Goal: Task Accomplishment & Management: Use online tool/utility

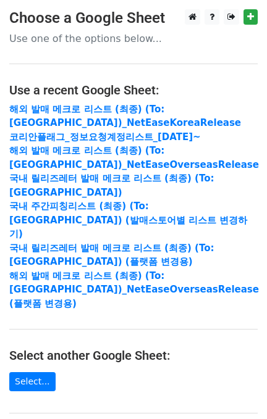
scroll to position [238, 0]
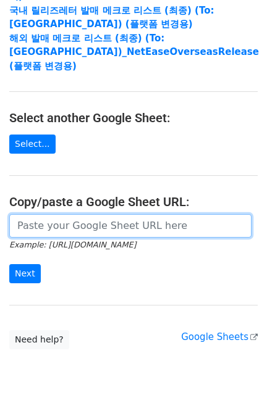
drag, startPoint x: 0, startPoint y: 0, endPoint x: 86, endPoint y: 193, distance: 211.0
click at [89, 214] on input "url" at bounding box center [130, 225] width 242 height 23
drag, startPoint x: 85, startPoint y: 194, endPoint x: 31, endPoint y: 236, distance: 68.1
click at [59, 215] on form "Example: [URL][DOMAIN_NAME] Next" at bounding box center [133, 248] width 248 height 69
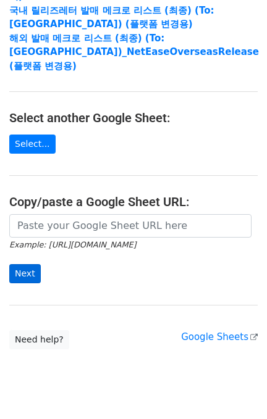
click at [31, 236] on form "Example: [URL][DOMAIN_NAME] Next" at bounding box center [133, 248] width 248 height 69
drag, startPoint x: 32, startPoint y: 248, endPoint x: 41, endPoint y: 202, distance: 46.6
click at [41, 214] on form "Example: [URL][DOMAIN_NAME] Next" at bounding box center [133, 248] width 248 height 69
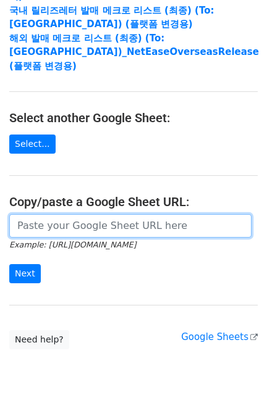
click at [42, 214] on input "url" at bounding box center [130, 225] width 242 height 23
paste input "[URL][DOMAIN_NAME]"
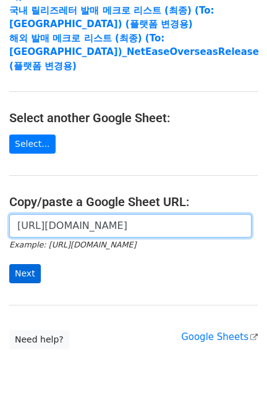
drag, startPoint x: 41, startPoint y: 202, endPoint x: 16, endPoint y: 247, distance: 51.1
click at [15, 245] on form "[URL][DOMAIN_NAME] Example: [URL][DOMAIN_NAME] Next" at bounding box center [133, 248] width 248 height 69
type input "[URL][DOMAIN_NAME]"
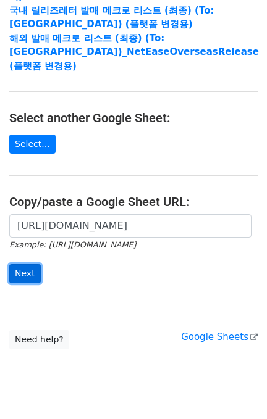
scroll to position [0, 0]
click at [26, 264] on input "Next" at bounding box center [24, 273] width 31 height 19
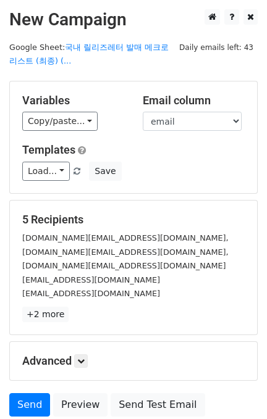
click at [68, 180] on div "Load... 해외 발매레터 양식 코리안 플래그 정보요청 계정 리스트 (2025.05 신버전) 국내 발매레터 양식 주간 피칭리스트 국내 국내 …" at bounding box center [133, 171] width 241 height 19
click at [52, 170] on link "Load..." at bounding box center [46, 171] width 48 height 19
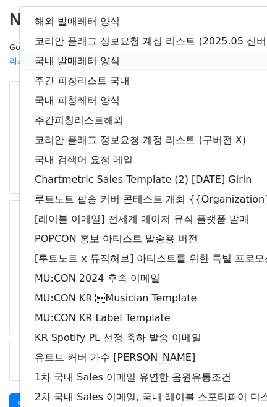
click at [91, 67] on link "국내 발매레터 양식" at bounding box center [218, 61] width 396 height 20
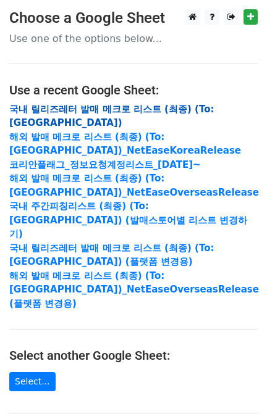
click at [39, 114] on strong "국내 릴리즈레터 발매 메크로 리스트 (최종) (To:Korea)" at bounding box center [111, 116] width 204 height 25
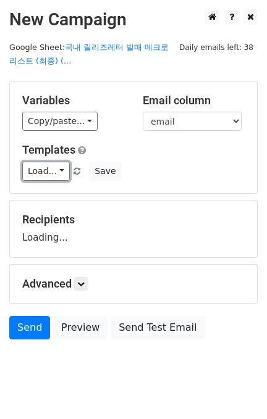
click at [38, 175] on link "Load..." at bounding box center [46, 171] width 48 height 19
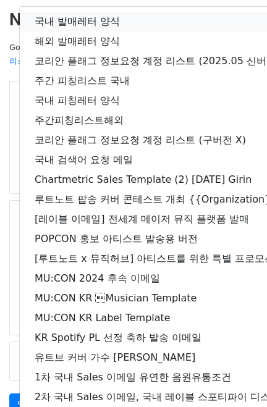
click at [76, 18] on link "국내 발매레터 양식" at bounding box center [218, 22] width 396 height 20
